Goal: Information Seeking & Learning: Find specific fact

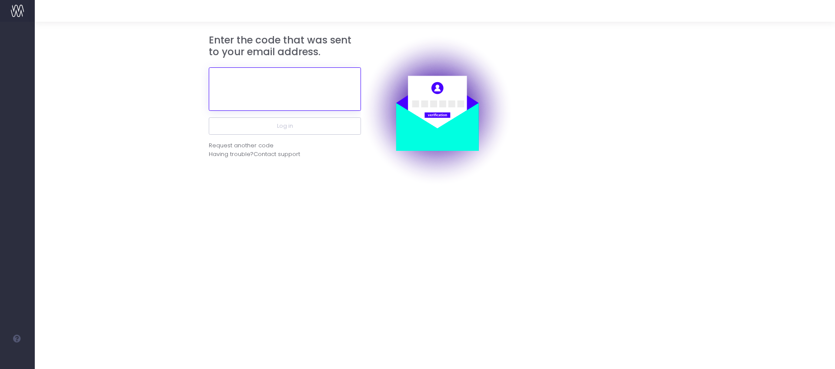
click at [268, 81] on input "text" at bounding box center [285, 88] width 152 height 43
paste input "151742"
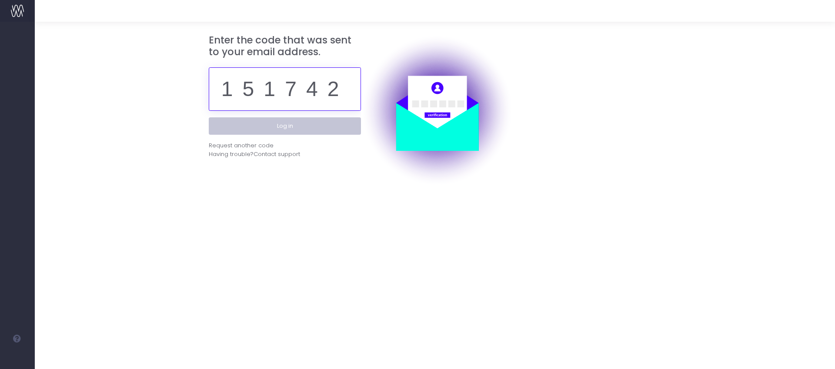
type input "151742"
click at [330, 124] on button "Log in" at bounding box center [285, 125] width 152 height 17
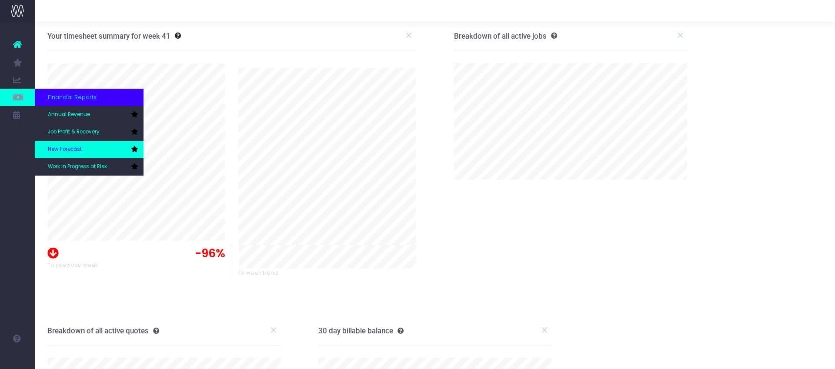
click at [84, 153] on link "New Forecast" at bounding box center [89, 149] width 109 height 17
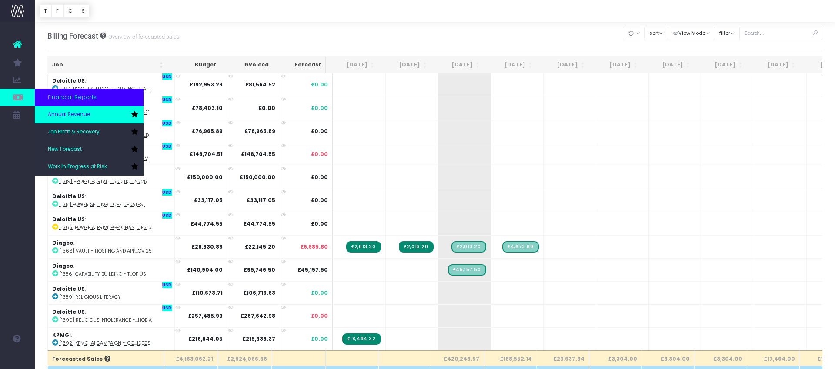
click at [81, 109] on link "Annual Revenue" at bounding box center [89, 114] width 109 height 17
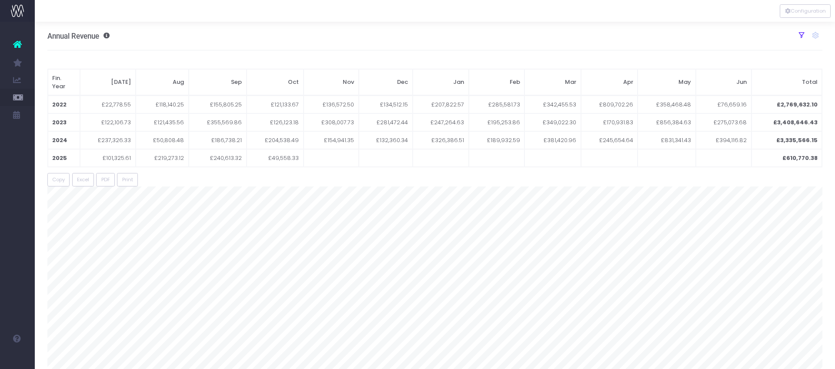
click at [798, 39] on icon at bounding box center [801, 35] width 8 height 8
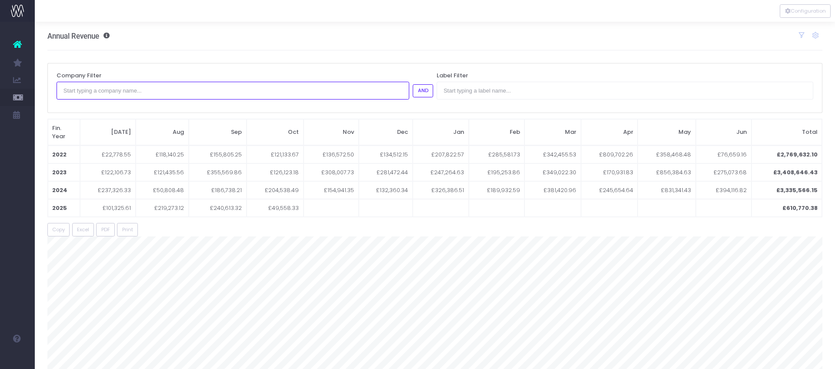
click at [163, 95] on input "text" at bounding box center [233, 90] width 353 height 17
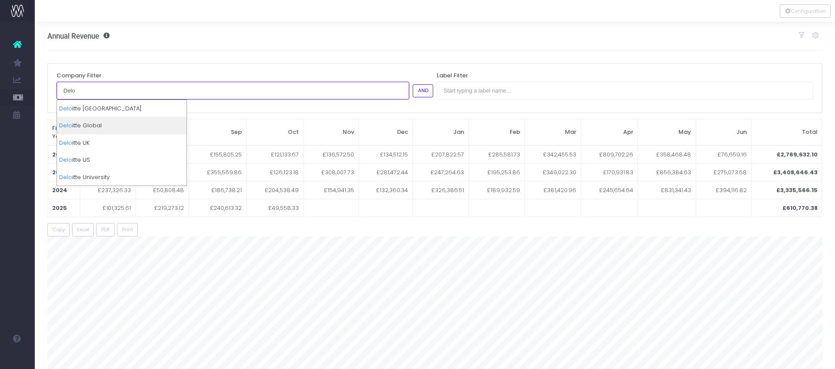
type input "Delo"
click at [101, 126] on div "Delo itte Global" at bounding box center [122, 125] width 130 height 17
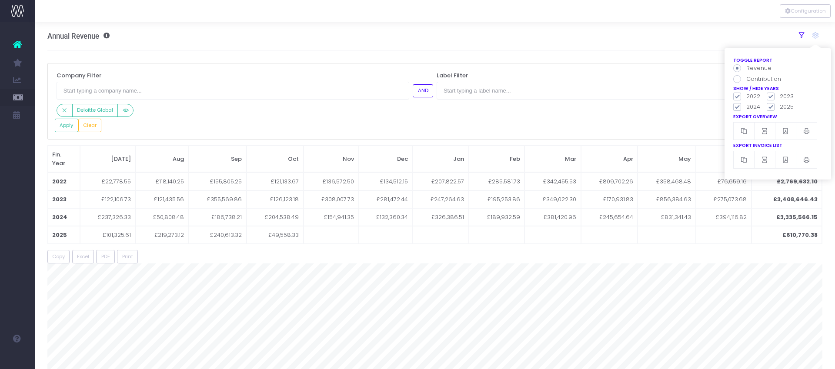
click at [802, 35] on icon at bounding box center [801, 35] width 8 height 8
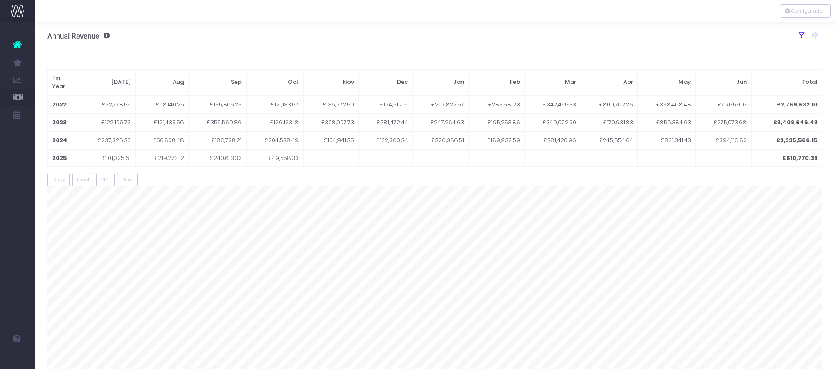
click at [802, 35] on icon at bounding box center [801, 35] width 8 height 8
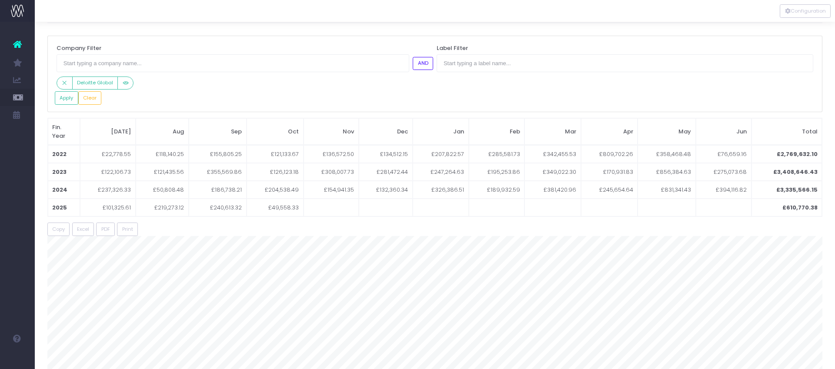
scroll to position [20, 0]
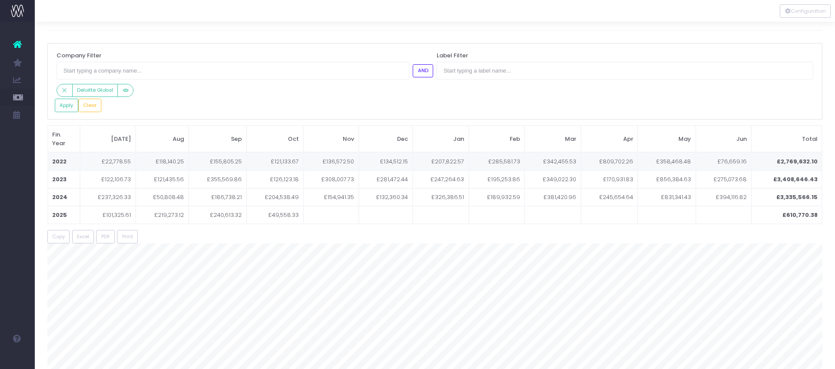
click at [296, 158] on span "£121,133.67" at bounding box center [285, 161] width 28 height 9
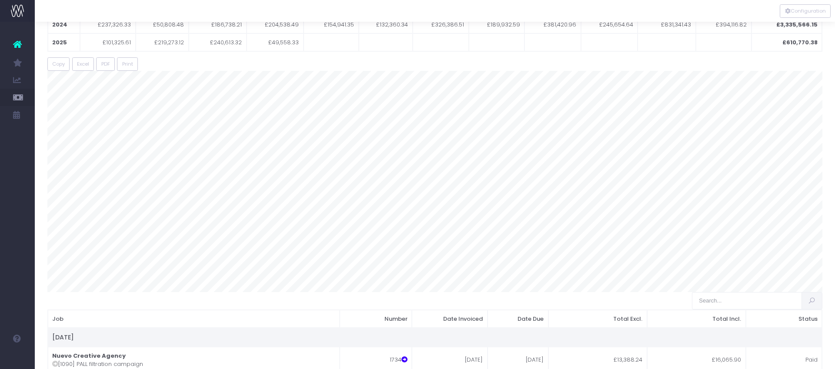
scroll to position [0, 0]
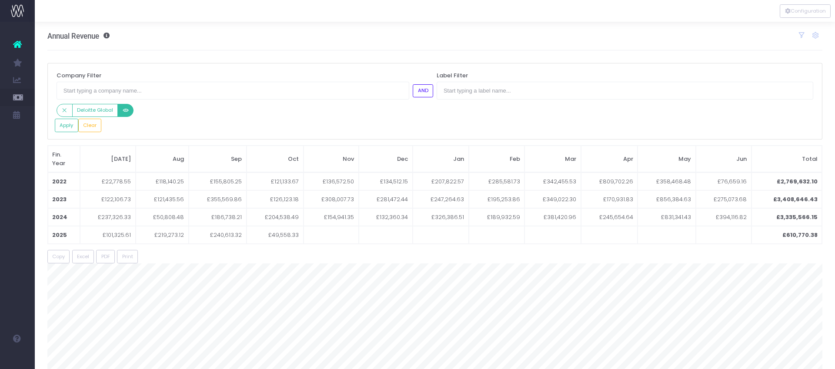
click at [124, 110] on icon "Small button group" at bounding box center [126, 110] width 6 height 0
click at [129, 110] on icon "Small button group" at bounding box center [126, 110] width 6 height 0
click at [62, 127] on button "Apply" at bounding box center [66, 125] width 23 height 13
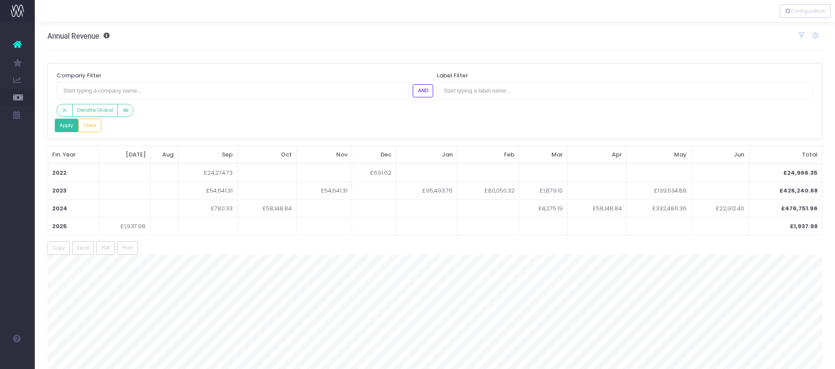
click at [63, 130] on button "Apply" at bounding box center [66, 125] width 23 height 13
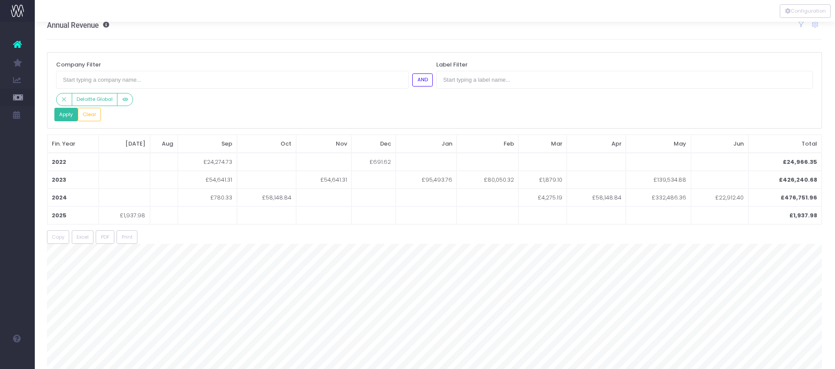
scroll to position [0, 0]
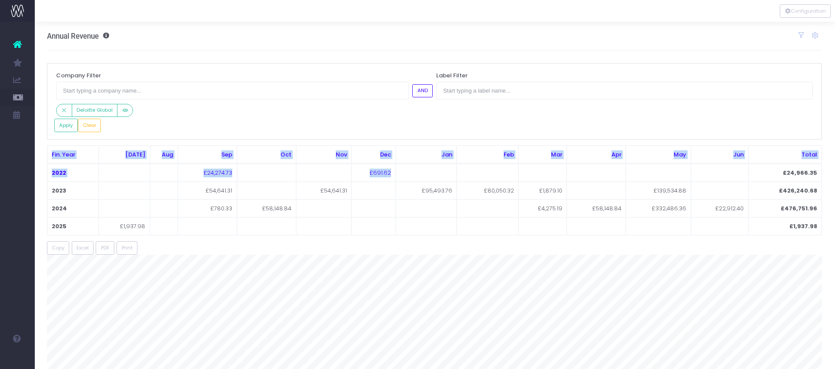
drag, startPoint x: 781, startPoint y: 175, endPoint x: 827, endPoint y: 171, distance: 45.8
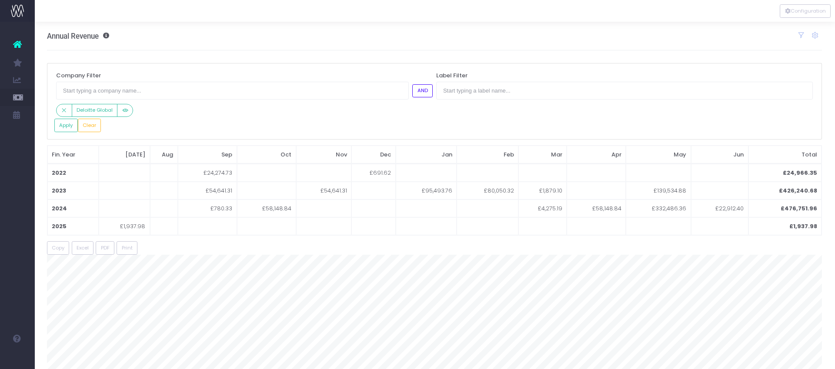
click at [780, 129] on div "Company Filter AND Deloitte Global Label Filter Apply Clear" at bounding box center [434, 101] width 775 height 77
drag, startPoint x: 818, startPoint y: 173, endPoint x: 789, endPoint y: 173, distance: 28.7
click at [789, 173] on td "£24,966.35" at bounding box center [784, 173] width 73 height 18
copy td "24,966.35"
drag, startPoint x: 818, startPoint y: 191, endPoint x: 786, endPoint y: 194, distance: 32.3
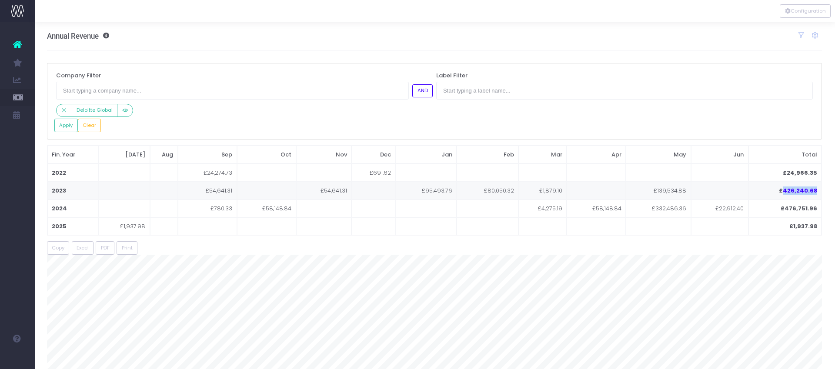
click at [786, 194] on td "£426,240.68" at bounding box center [784, 191] width 73 height 18
copy td "426,240.68"
drag, startPoint x: 817, startPoint y: 209, endPoint x: 788, endPoint y: 208, distance: 29.1
click at [788, 208] on td "£476,751.96" at bounding box center [784, 209] width 73 height 18
copy td "476,751.96"
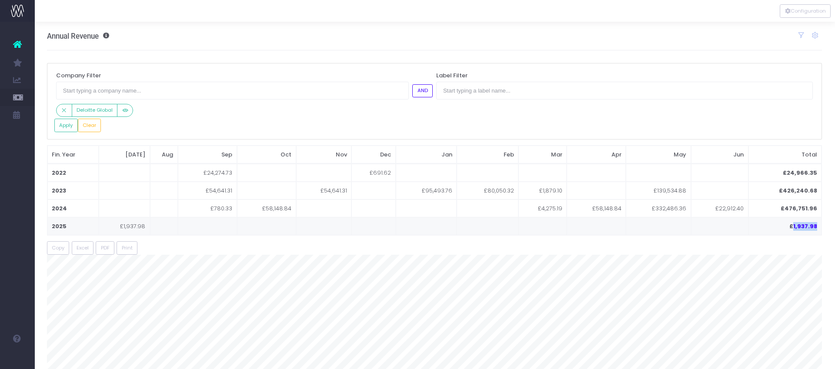
drag, startPoint x: 818, startPoint y: 228, endPoint x: 794, endPoint y: 227, distance: 23.9
click at [794, 227] on td "£1,937.98" at bounding box center [784, 226] width 73 height 18
copy td "1,937.98"
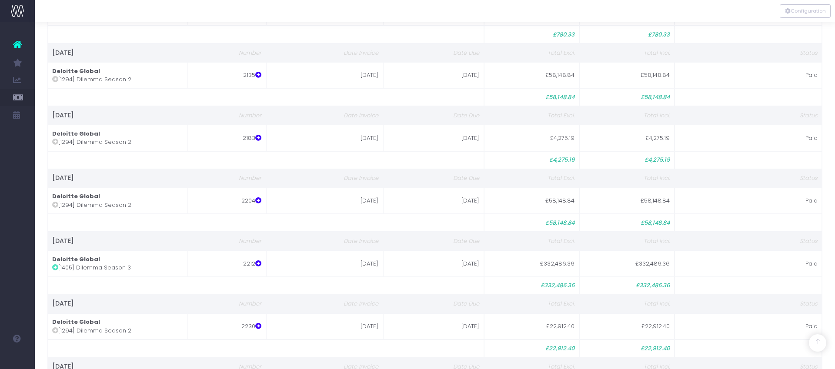
scroll to position [1224, 0]
